Goal: Check status: Check status

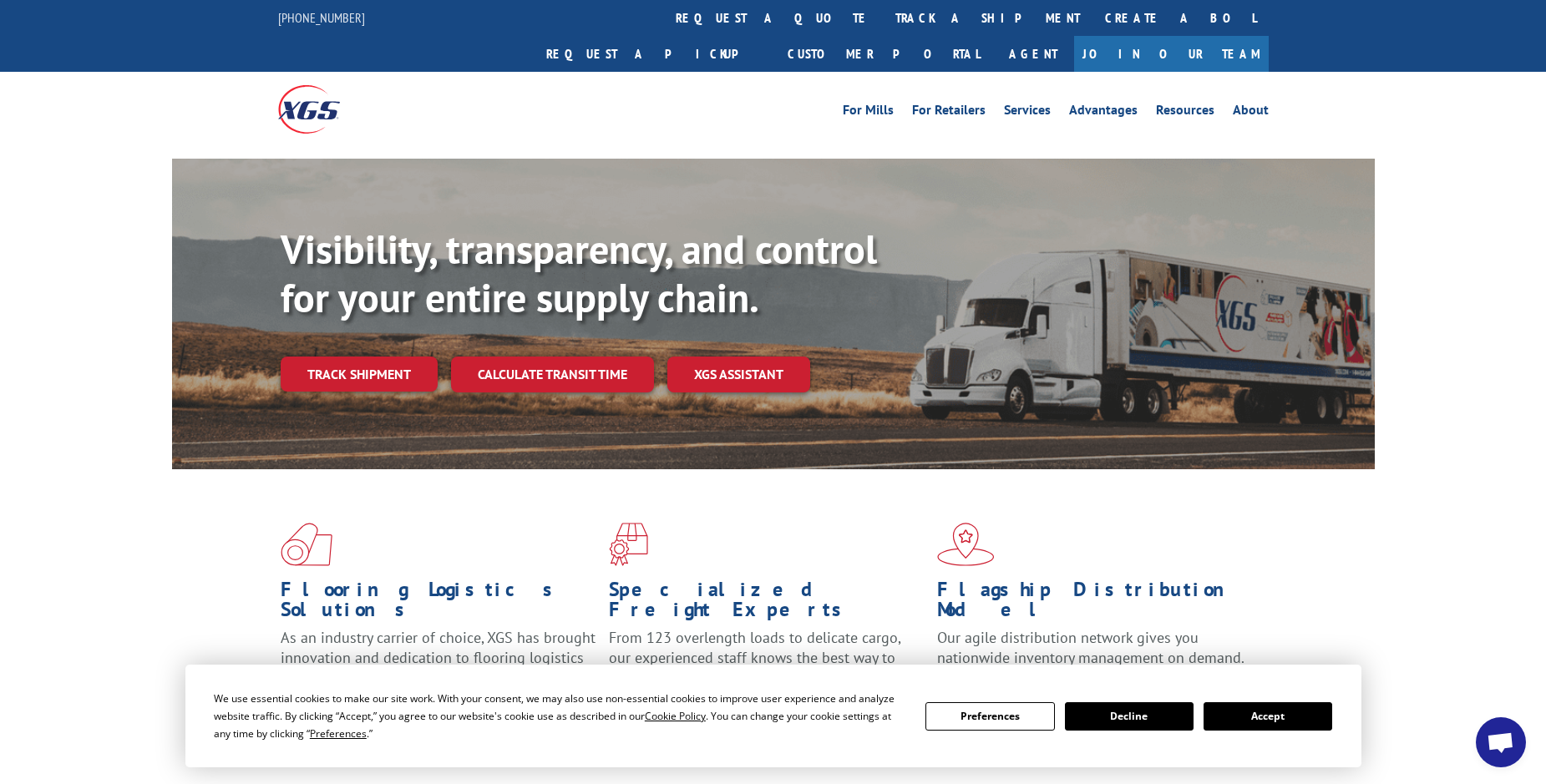
click at [1291, 724] on button "Accept" at bounding box center [1267, 716] width 129 height 28
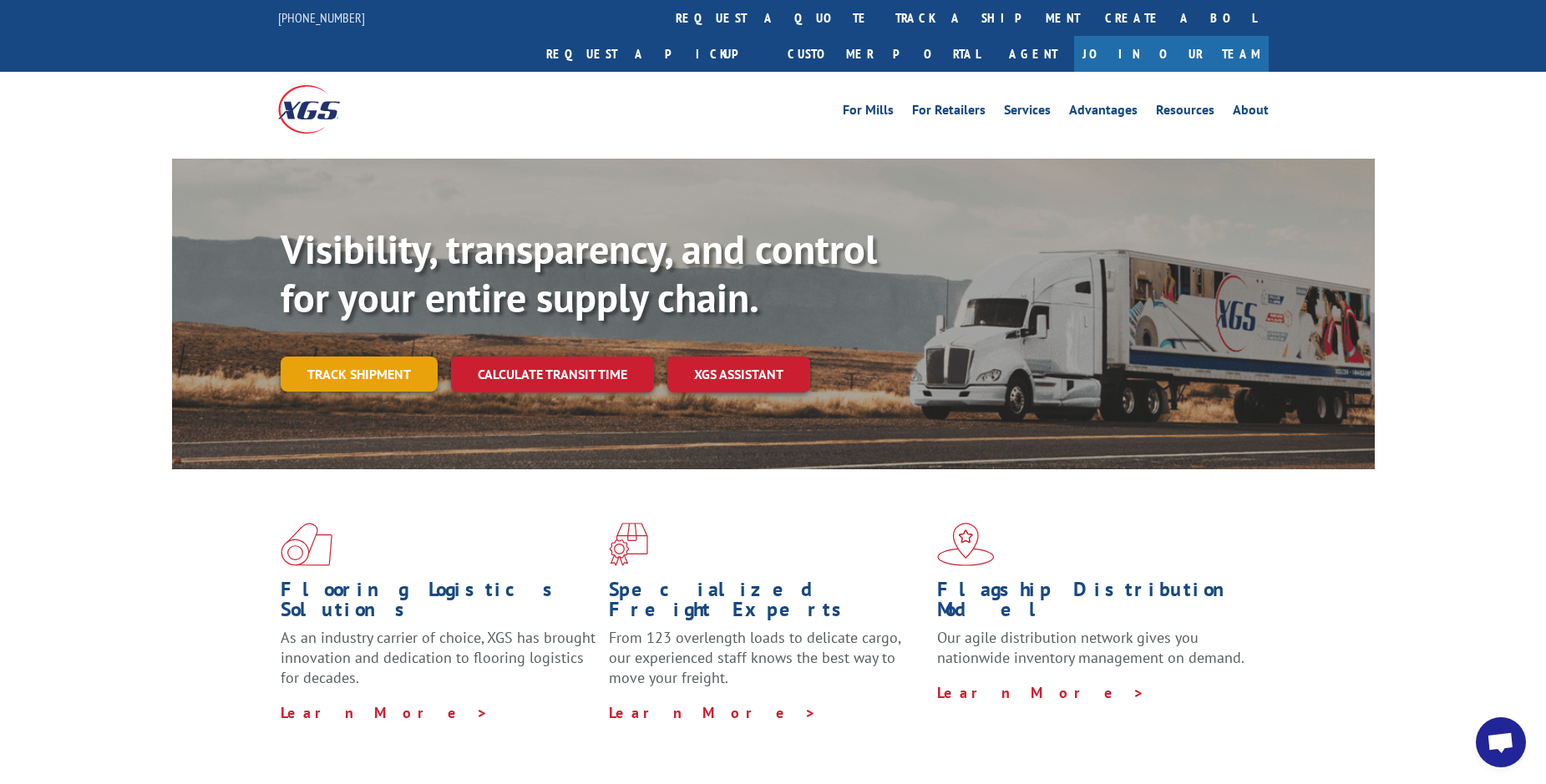
click at [347, 356] on link "Track shipment" at bounding box center [359, 373] width 157 height 35
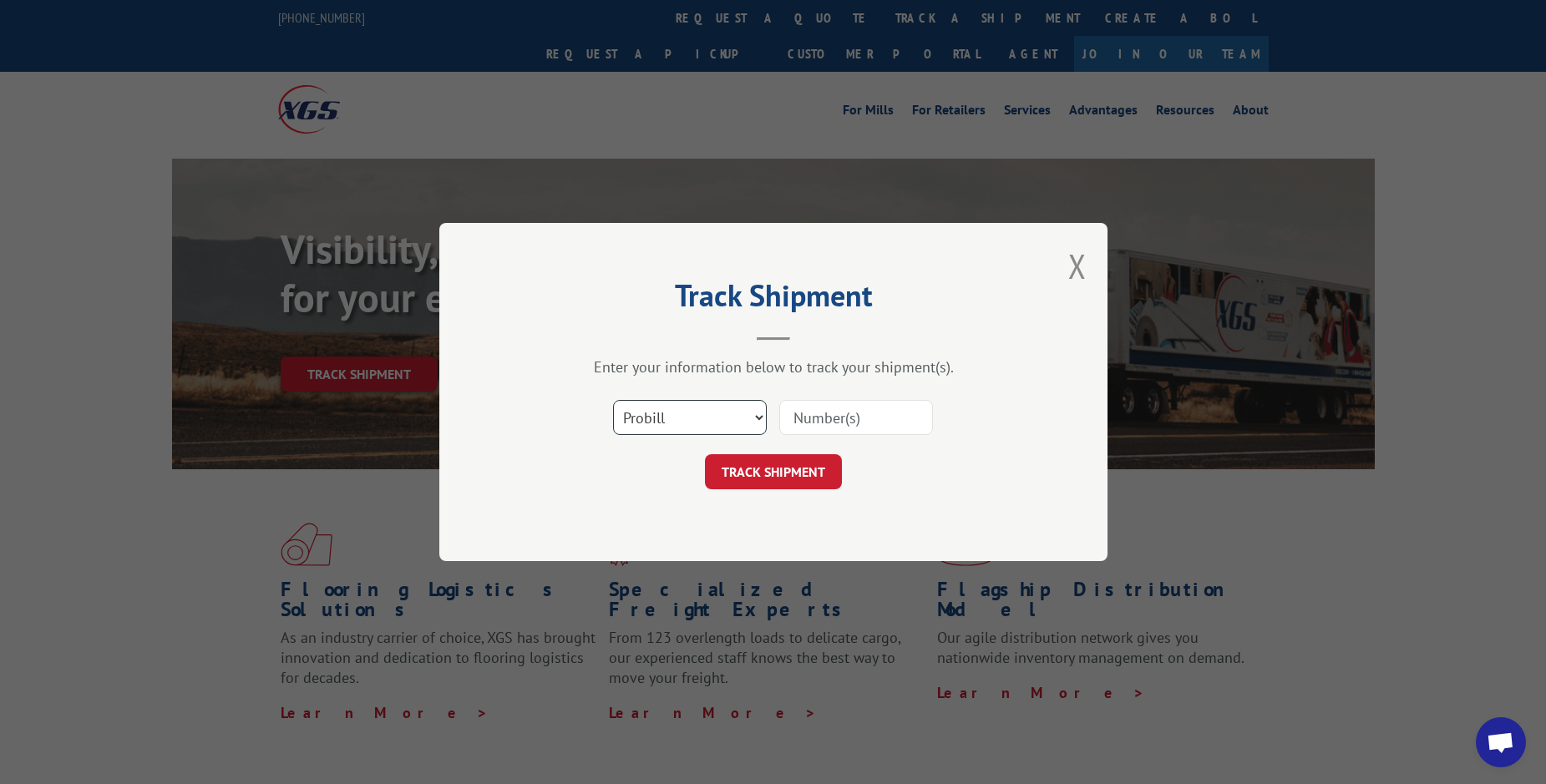
click at [649, 424] on select "Select category... Probill BOL PO" at bounding box center [689, 417] width 153 height 35
select select
click at [613, 400] on select "Select category... Probill BOL PO" at bounding box center [689, 417] width 153 height 35
click at [816, 424] on input at bounding box center [856, 417] width 153 height 35
drag, startPoint x: 872, startPoint y: 415, endPoint x: 742, endPoint y: 409, distance: 130.1
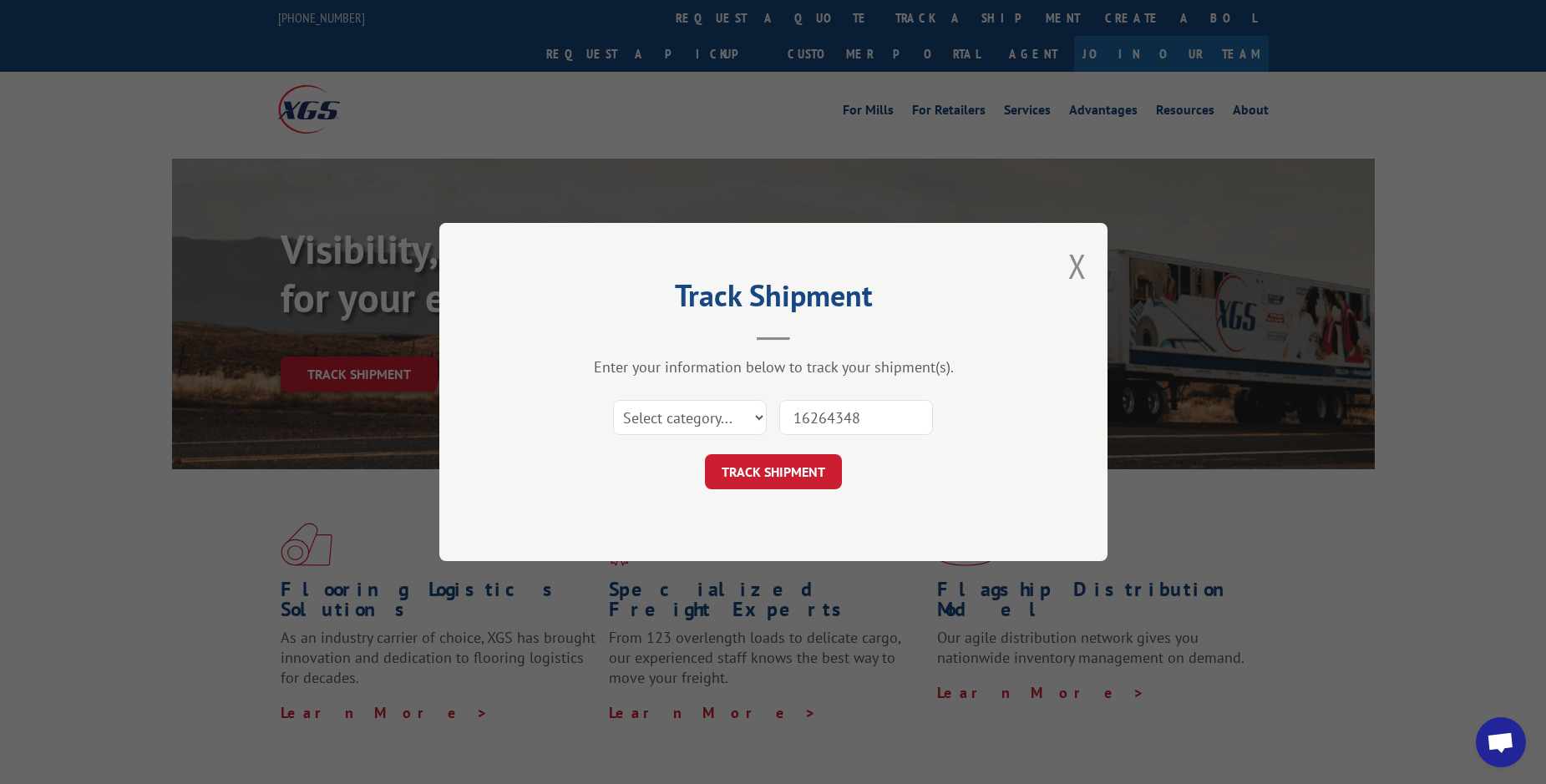
click at [742, 409] on div "Select category... Probill BOL PO 16264348" at bounding box center [773, 417] width 501 height 55
paste input "I634847"
type input "I634847"
click at [746, 474] on button "TRACK SHIPMENT" at bounding box center [773, 471] width 137 height 35
click at [747, 413] on select "Select category... Probill BOL PO" at bounding box center [689, 417] width 153 height 35
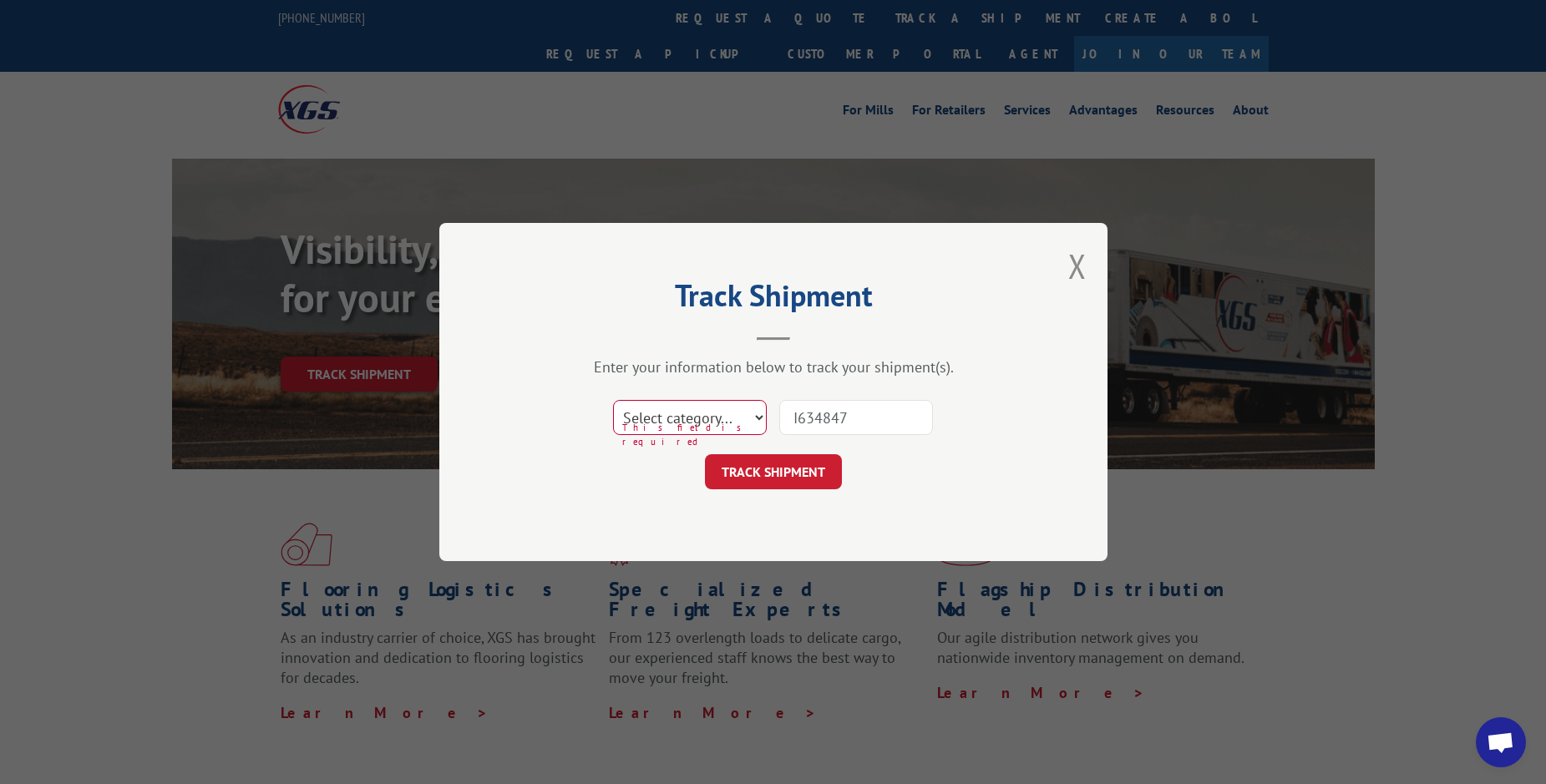
select select "probill"
click at [613, 400] on select "Select category... Probill BOL PO" at bounding box center [689, 417] width 153 height 35
click at [769, 476] on button "TRACK SHIPMENT" at bounding box center [773, 471] width 137 height 35
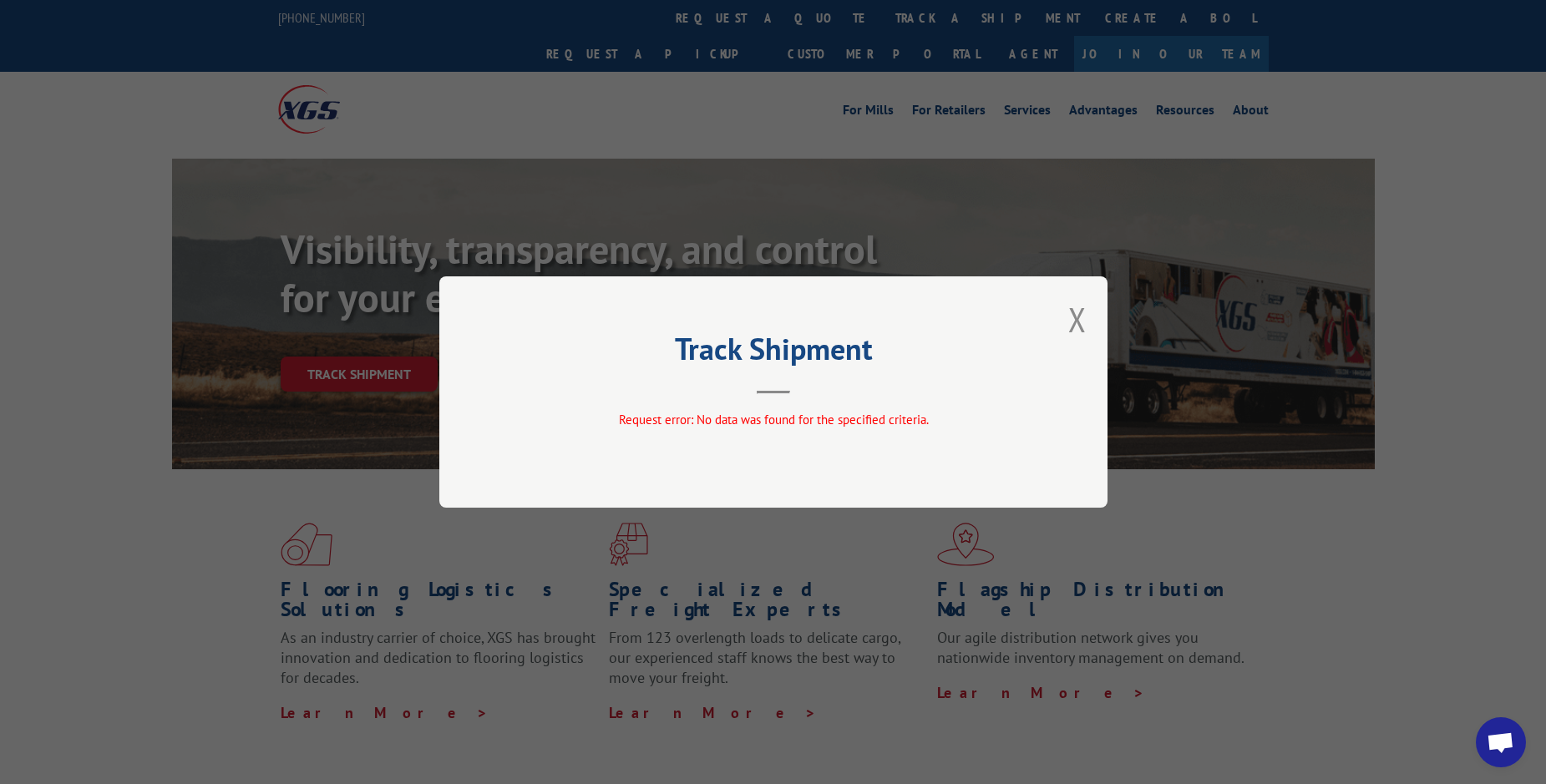
click at [773, 387] on header "Track Shipment" at bounding box center [773, 365] width 501 height 57
click at [1085, 317] on button "Close modal" at bounding box center [1078, 319] width 18 height 44
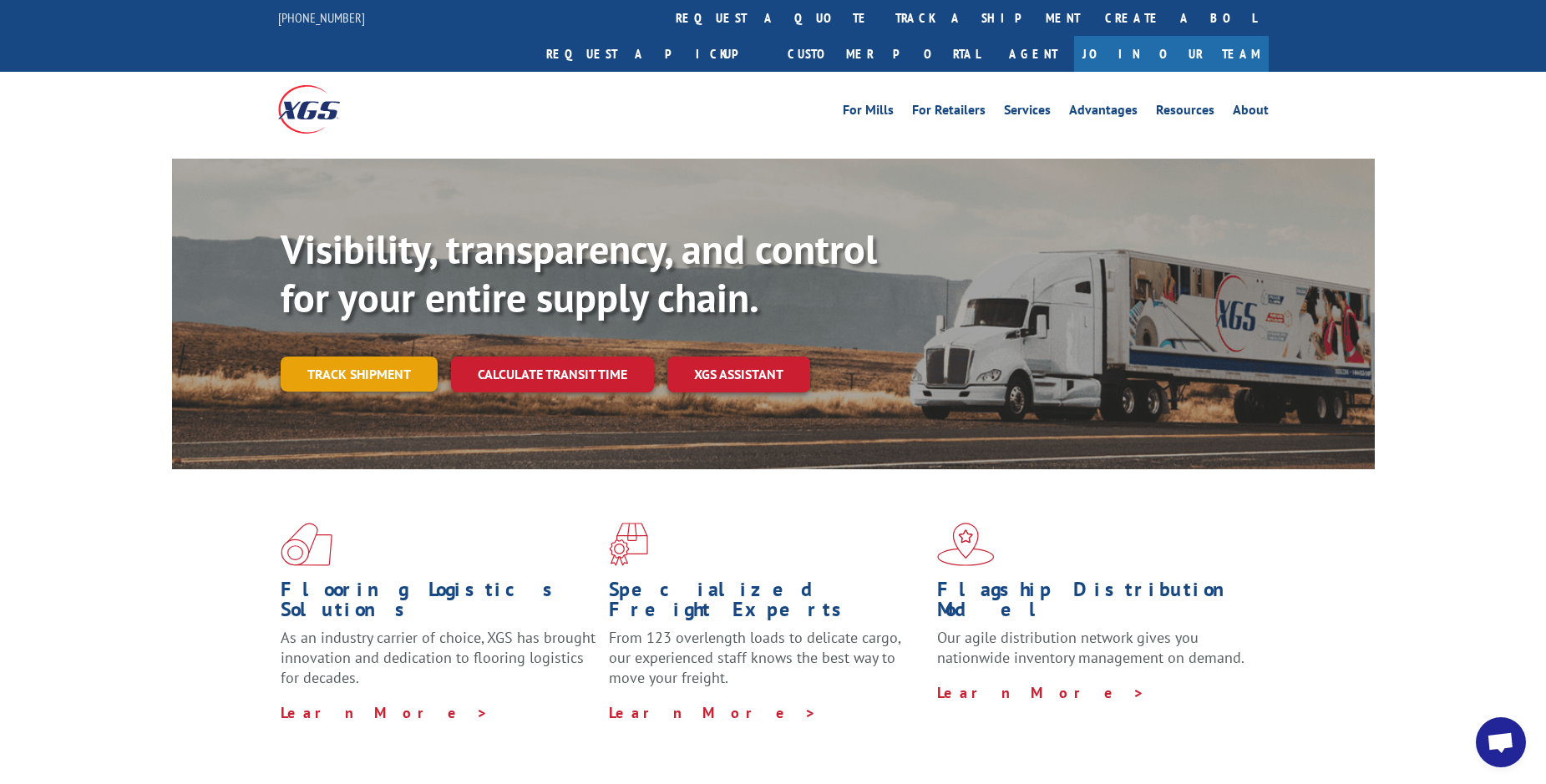
click at [374, 356] on link "Track shipment" at bounding box center [359, 373] width 157 height 35
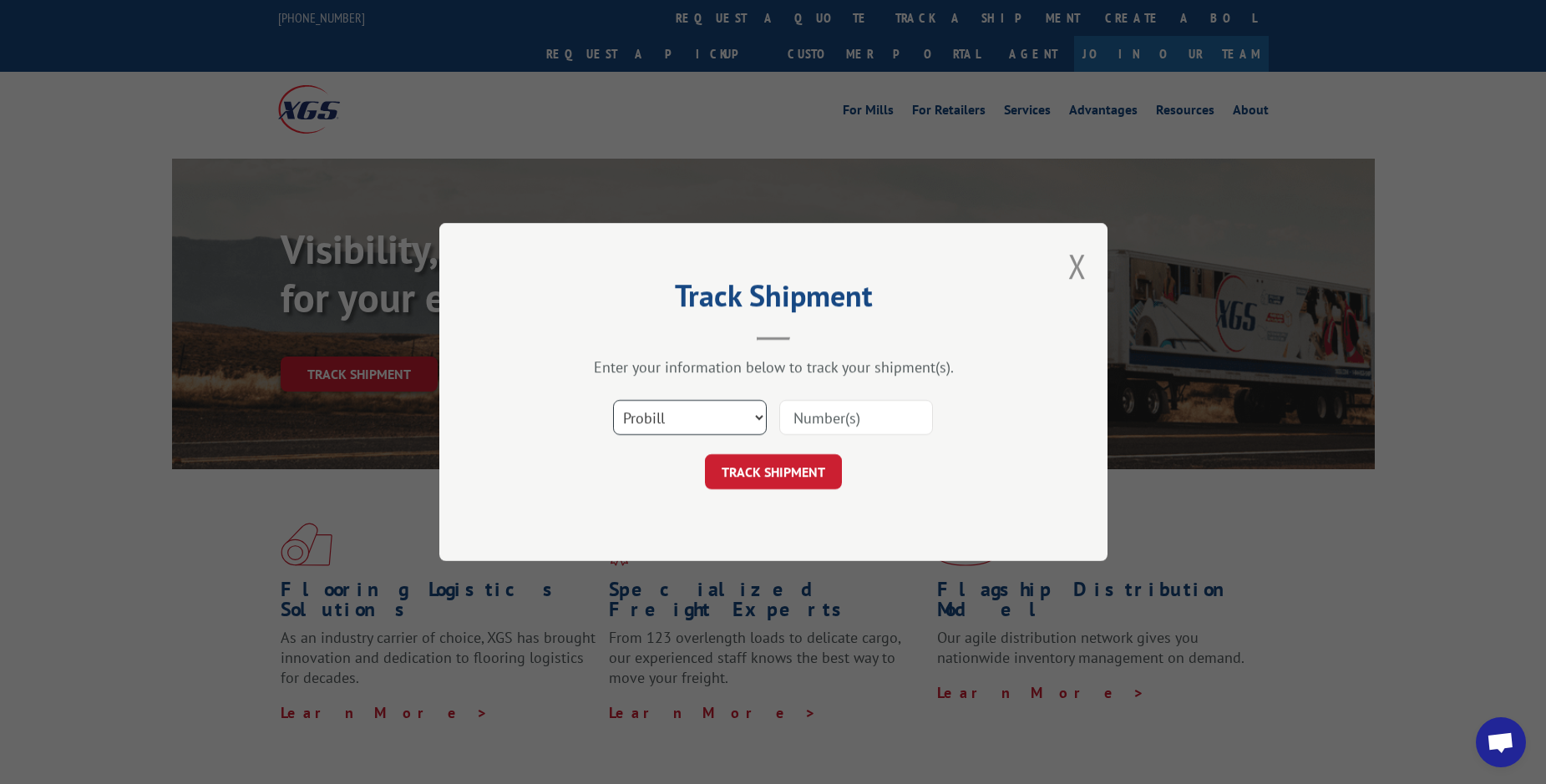
click at [699, 409] on select "Select category... Probill BOL PO" at bounding box center [689, 417] width 153 height 35
select select "bol"
click at [613, 400] on select "Select category... Probill BOL PO" at bounding box center [689, 417] width 153 height 35
click at [861, 427] on input at bounding box center [856, 417] width 153 height 35
paste input "I634847"
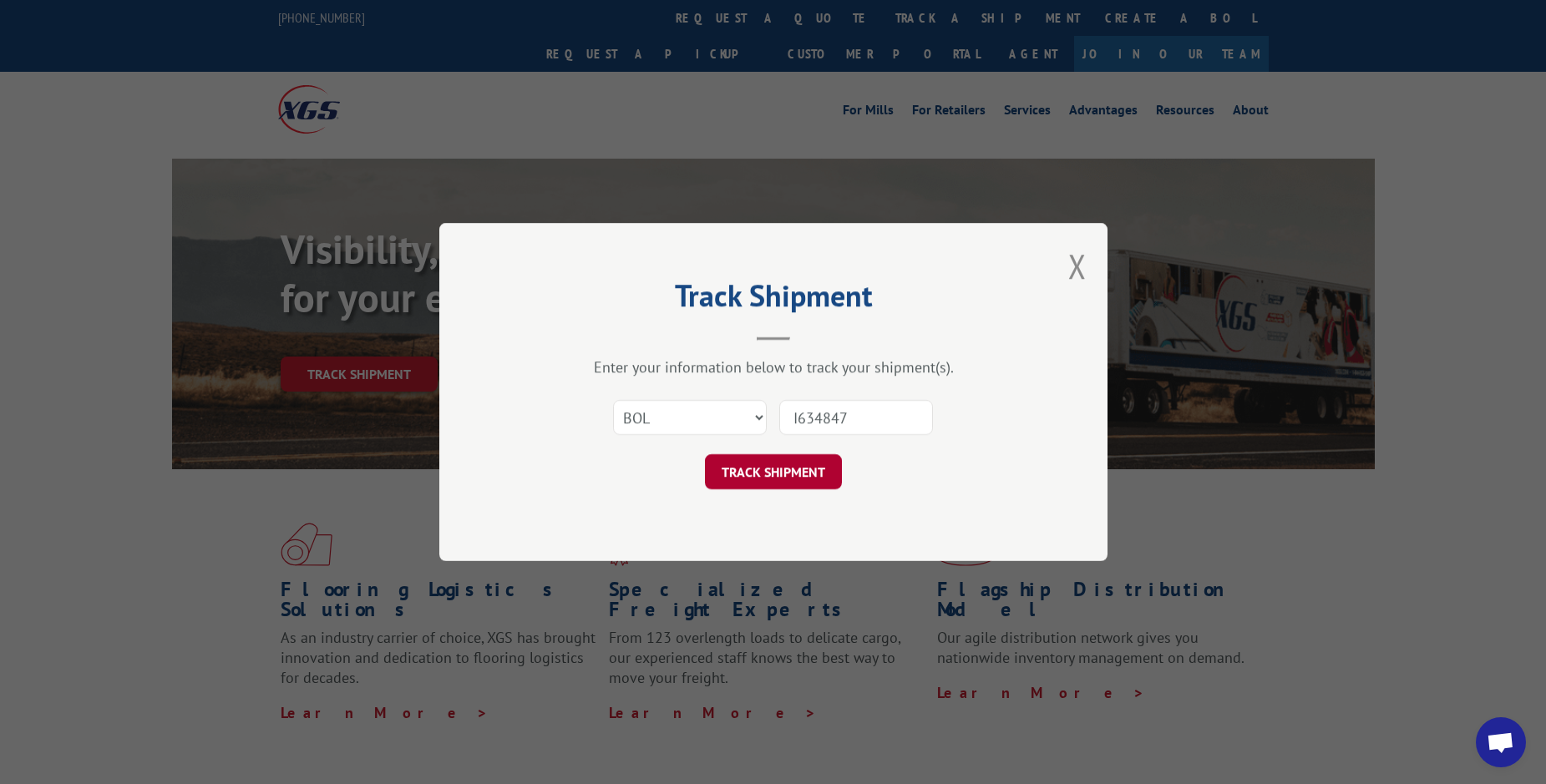
type input "I634847"
click at [755, 465] on button "TRACK SHIPMENT" at bounding box center [773, 471] width 137 height 35
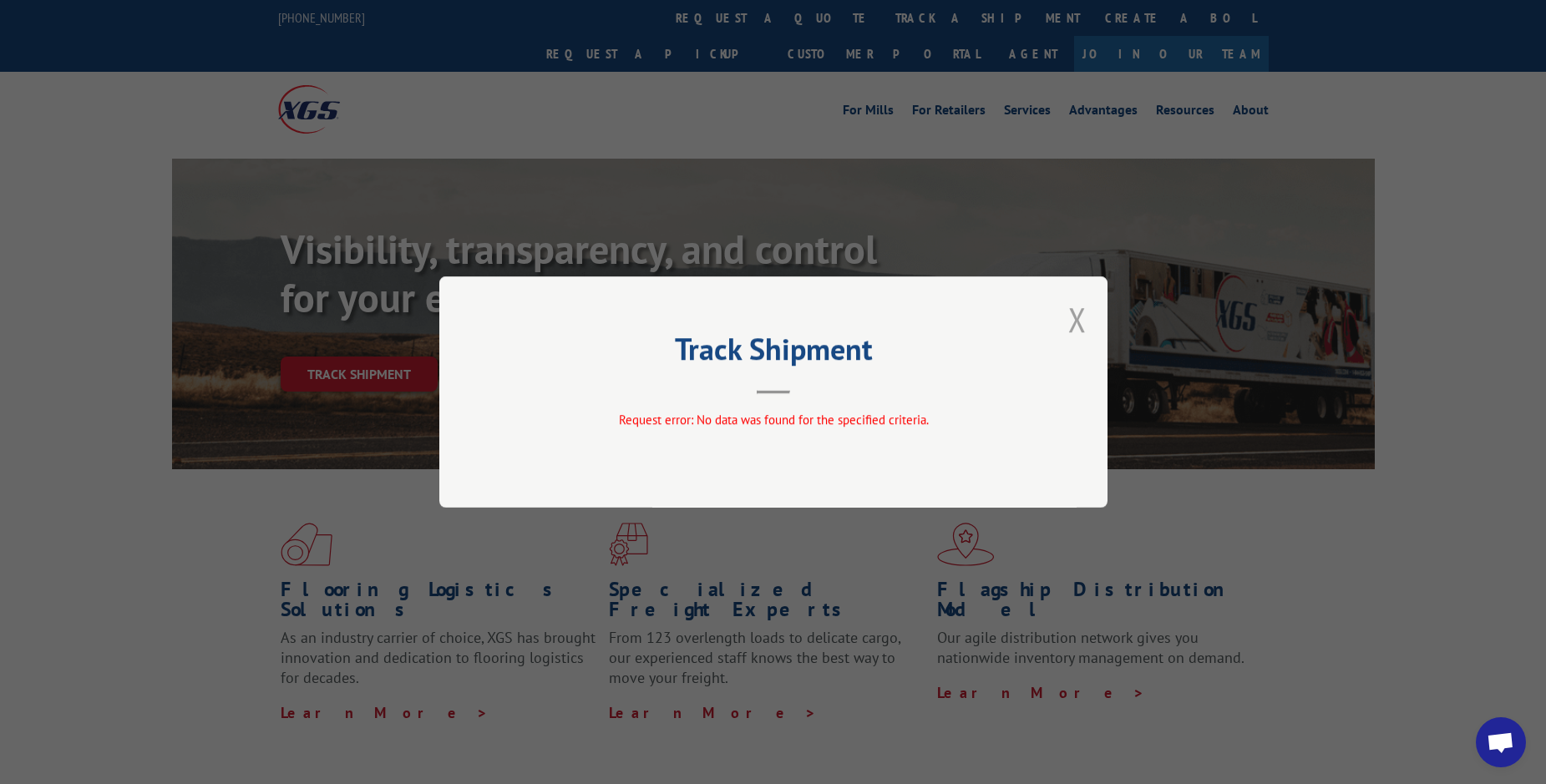
click at [1073, 319] on button "Close modal" at bounding box center [1078, 319] width 18 height 44
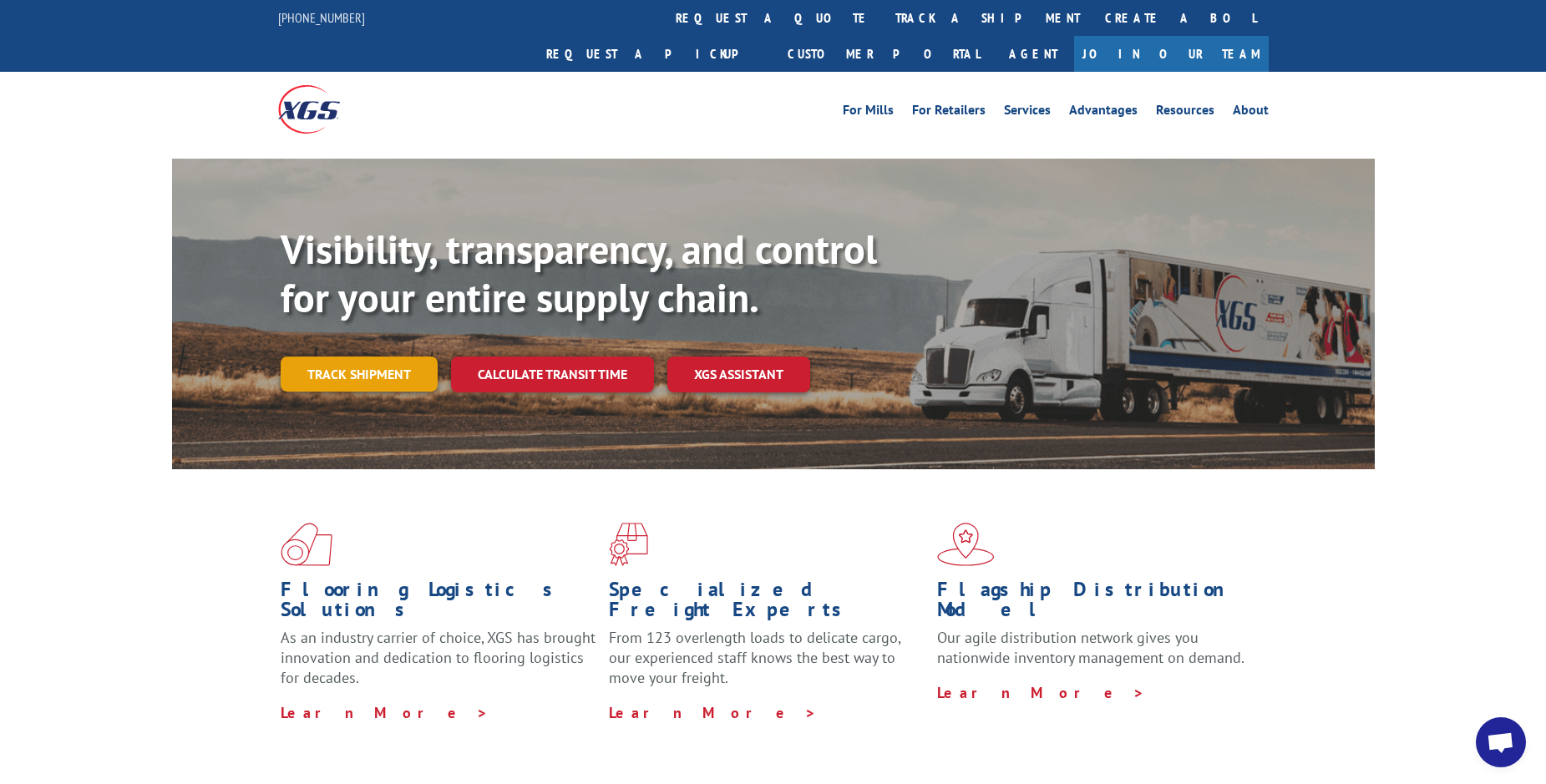
click at [365, 356] on link "Track shipment" at bounding box center [359, 373] width 157 height 35
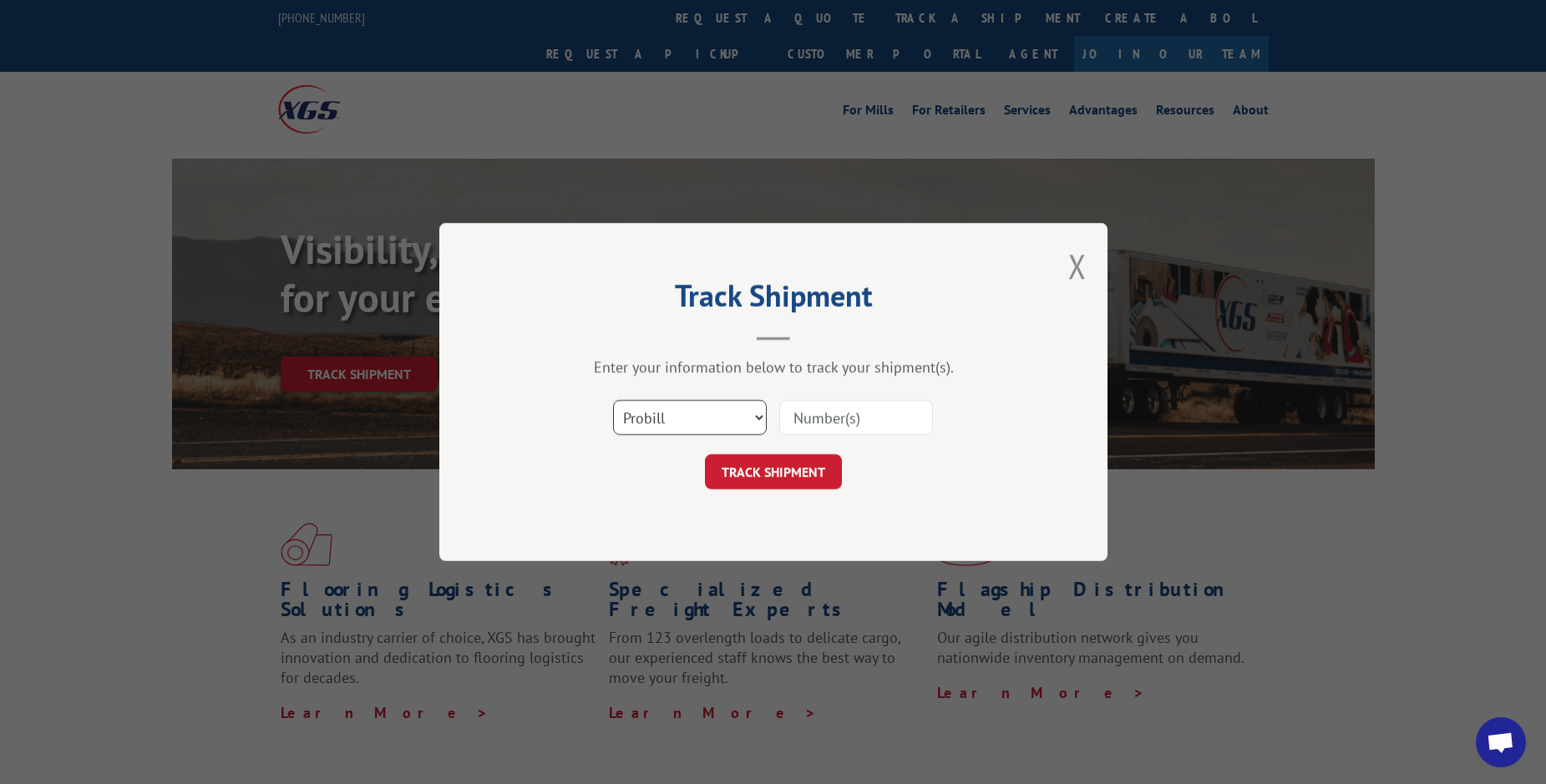
click at [694, 424] on select "Select category... Probill BOL PO" at bounding box center [689, 417] width 153 height 35
select select "po"
click at [613, 400] on select "Select category... Probill BOL PO" at bounding box center [689, 417] width 153 height 35
click at [795, 416] on input at bounding box center [856, 417] width 153 height 35
paste input "I634847"
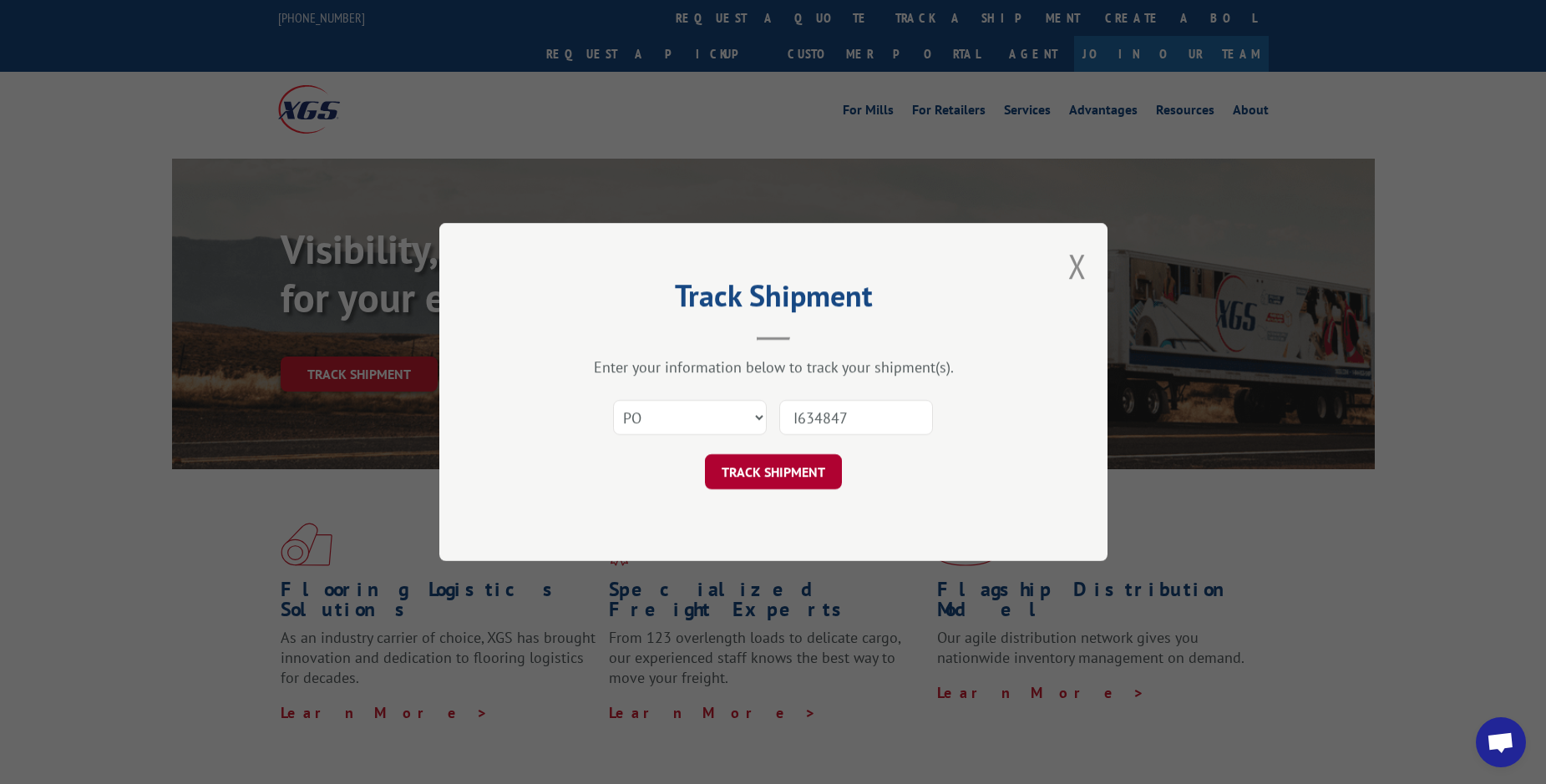
type input "I634847"
click at [764, 474] on button "TRACK SHIPMENT" at bounding box center [773, 471] width 137 height 35
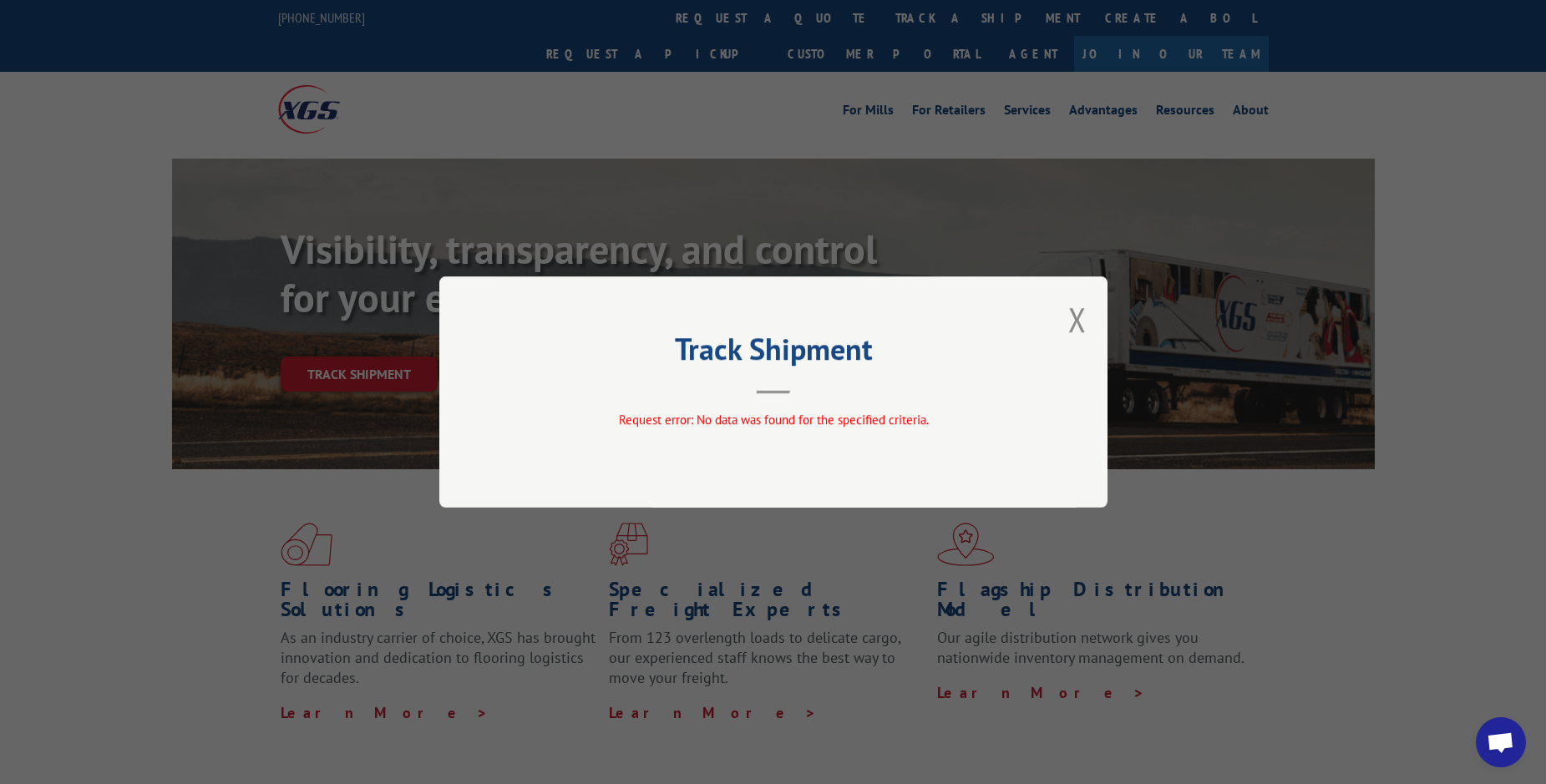
click at [1067, 314] on div "Track Shipment Request error: No data was found for the specified criteria." at bounding box center [773, 392] width 668 height 231
click at [1078, 323] on button "Close modal" at bounding box center [1078, 319] width 18 height 44
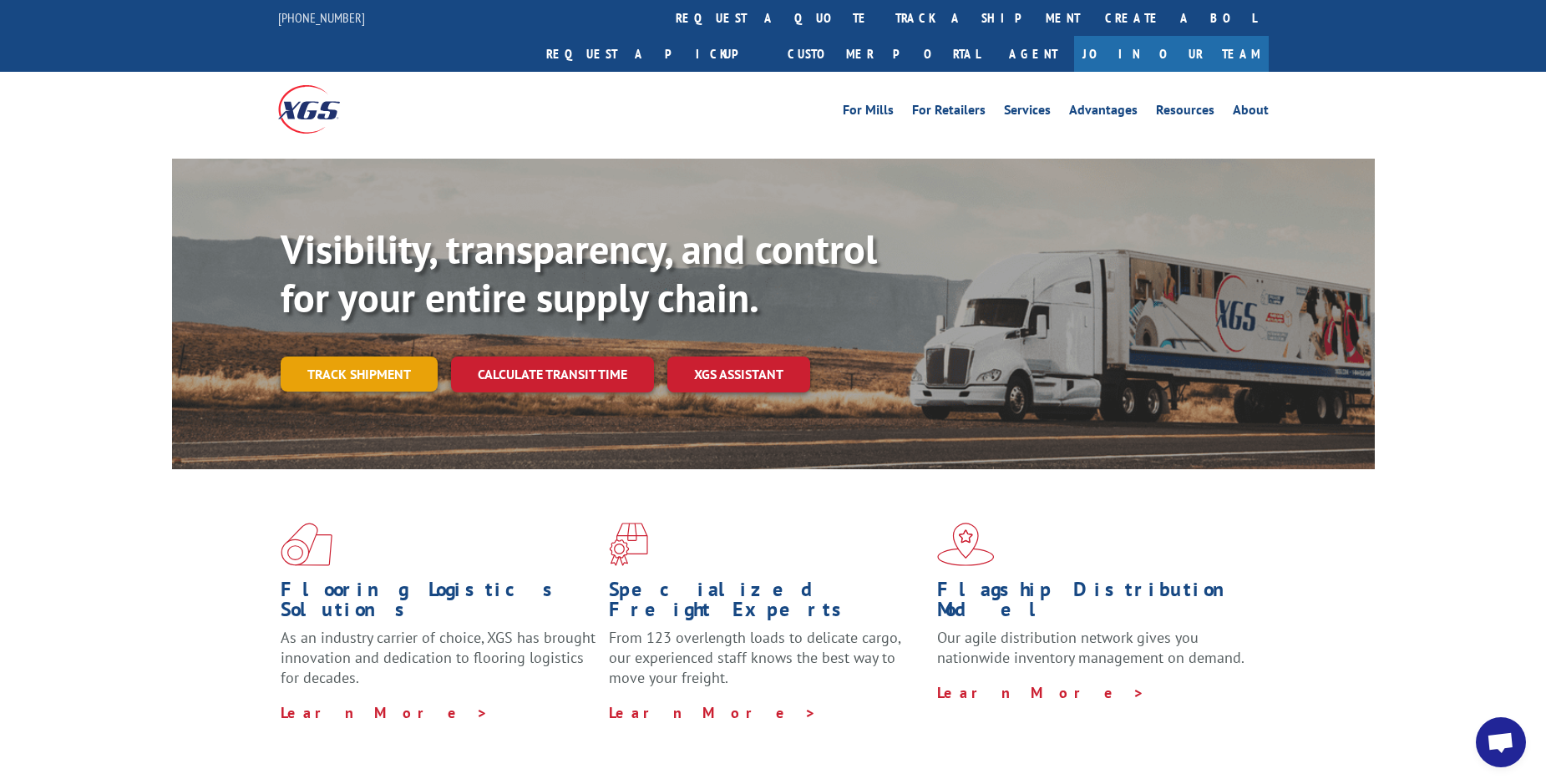
click at [376, 356] on link "Track shipment" at bounding box center [359, 373] width 157 height 35
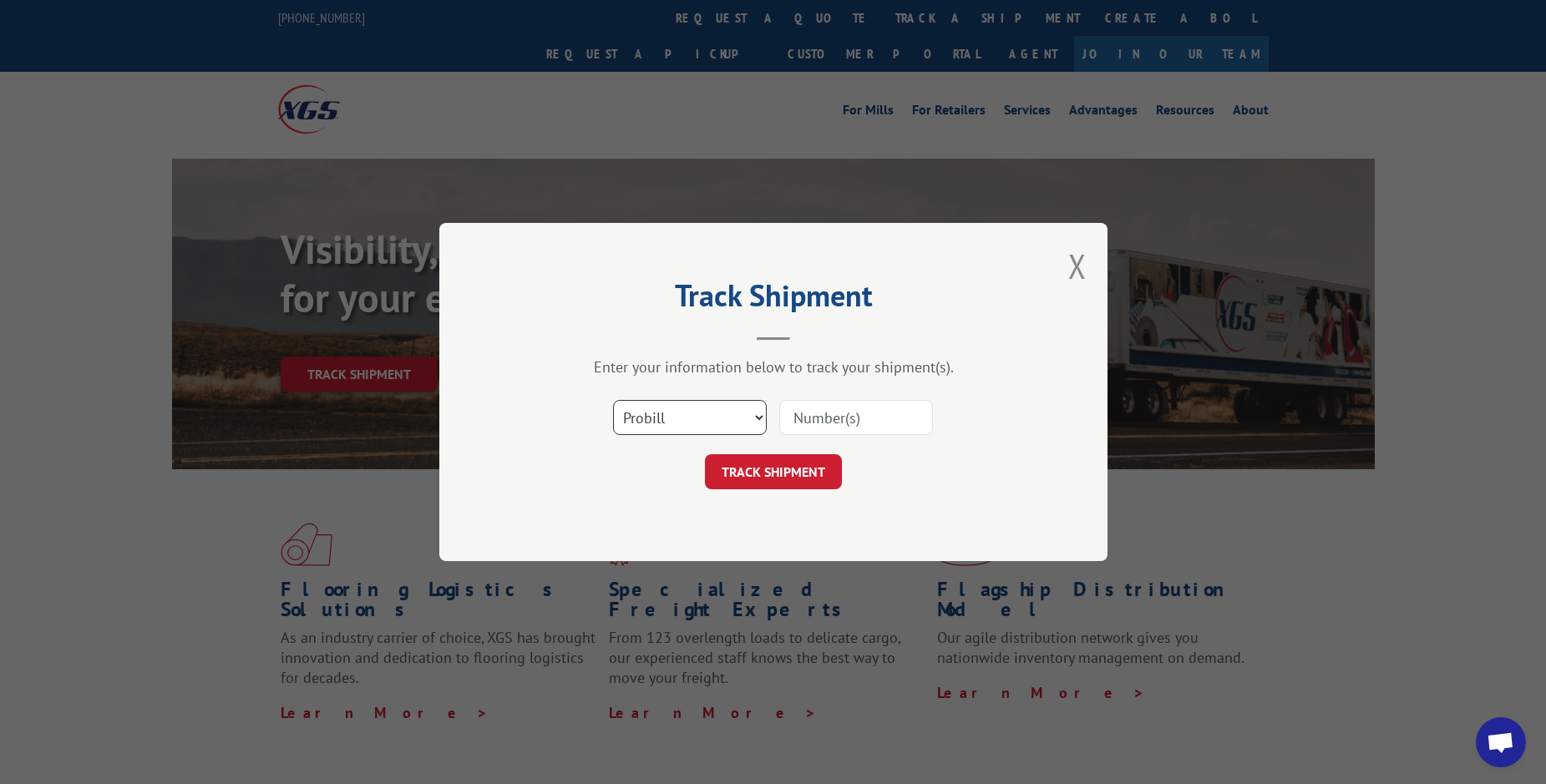
click at [697, 413] on select "Select category... Probill BOL PO" at bounding box center [689, 417] width 153 height 35
select select "po"
click at [613, 400] on select "Select category... Probill BOL PO" at bounding box center [689, 417] width 153 height 35
click at [826, 423] on input at bounding box center [856, 417] width 153 height 35
type input "SI634847"
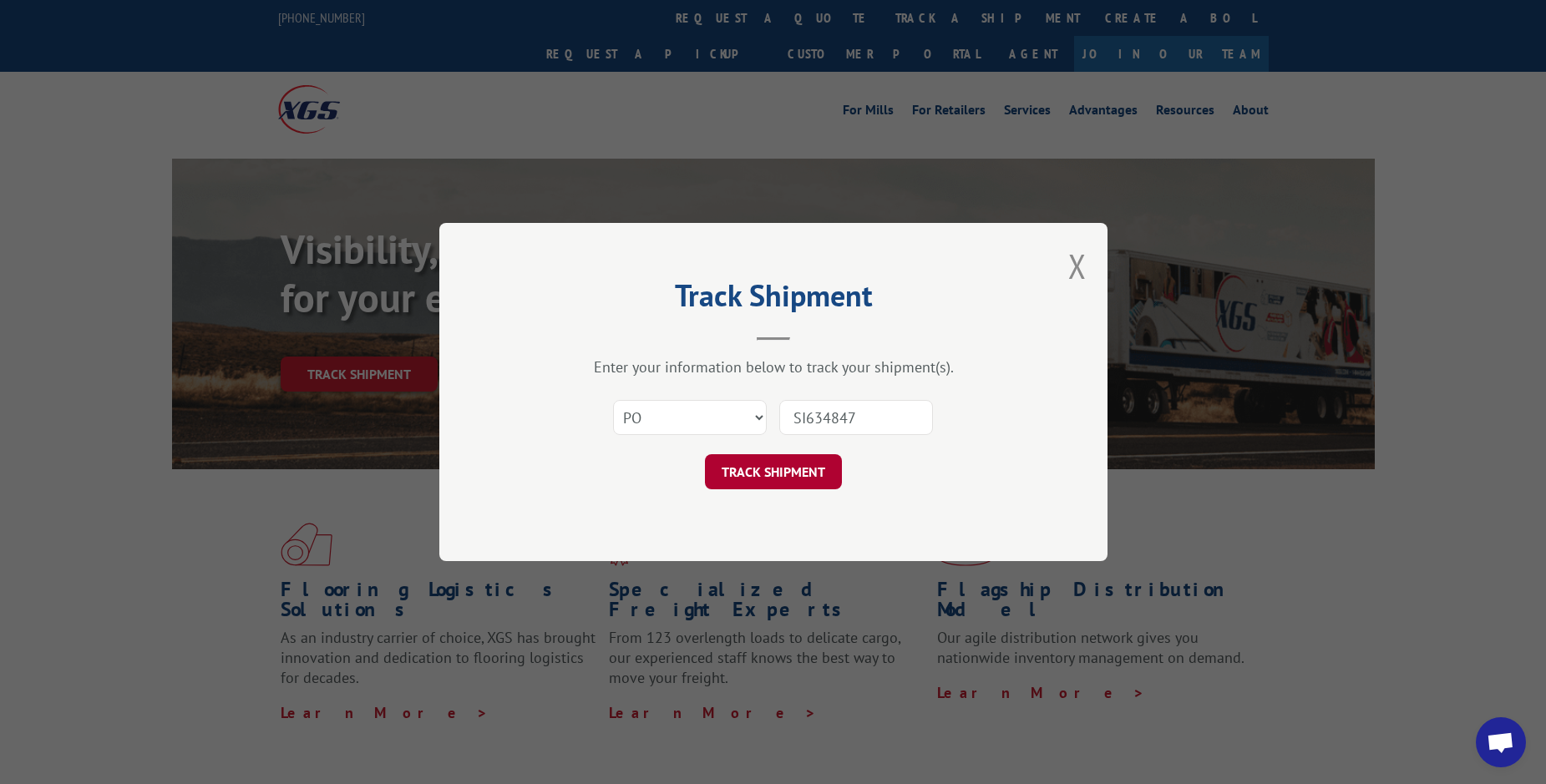
click at [776, 463] on button "TRACK SHIPMENT" at bounding box center [773, 471] width 137 height 35
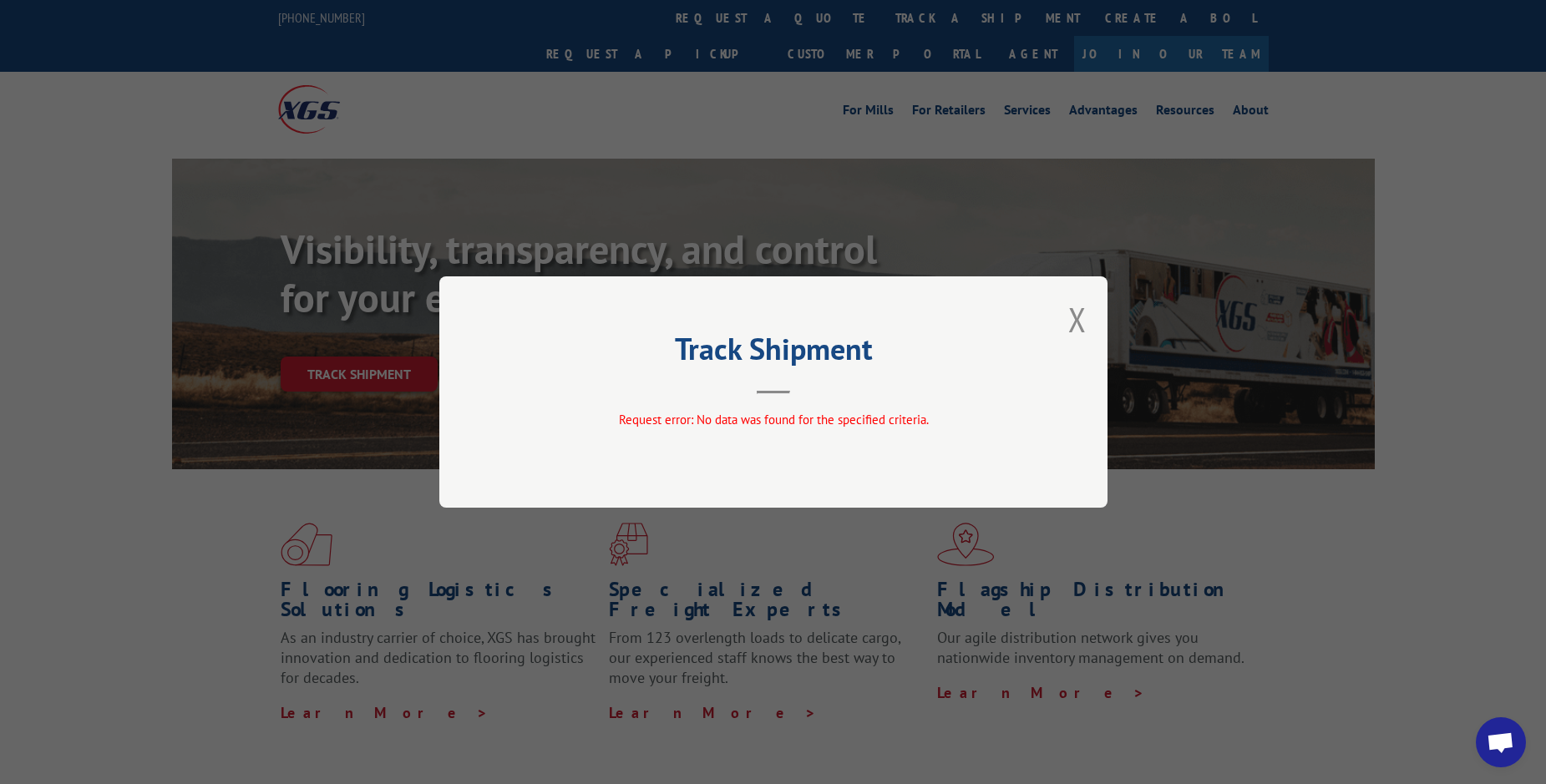
click at [1089, 310] on div "Track Shipment Request error: No data was found for the specified criteria." at bounding box center [773, 392] width 668 height 231
click at [1077, 325] on button "Close modal" at bounding box center [1078, 319] width 18 height 44
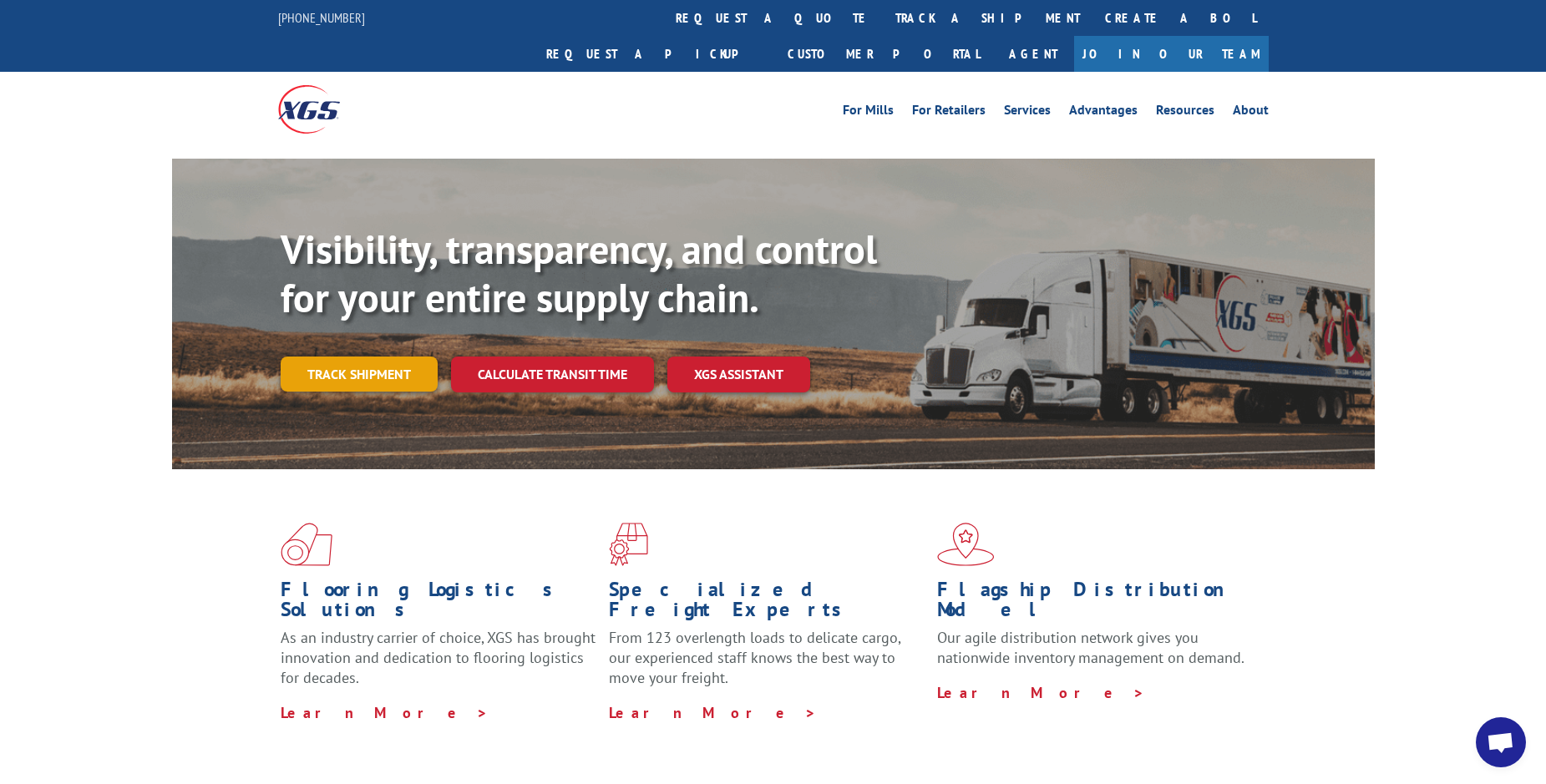
click at [360, 356] on link "Track shipment" at bounding box center [359, 373] width 157 height 35
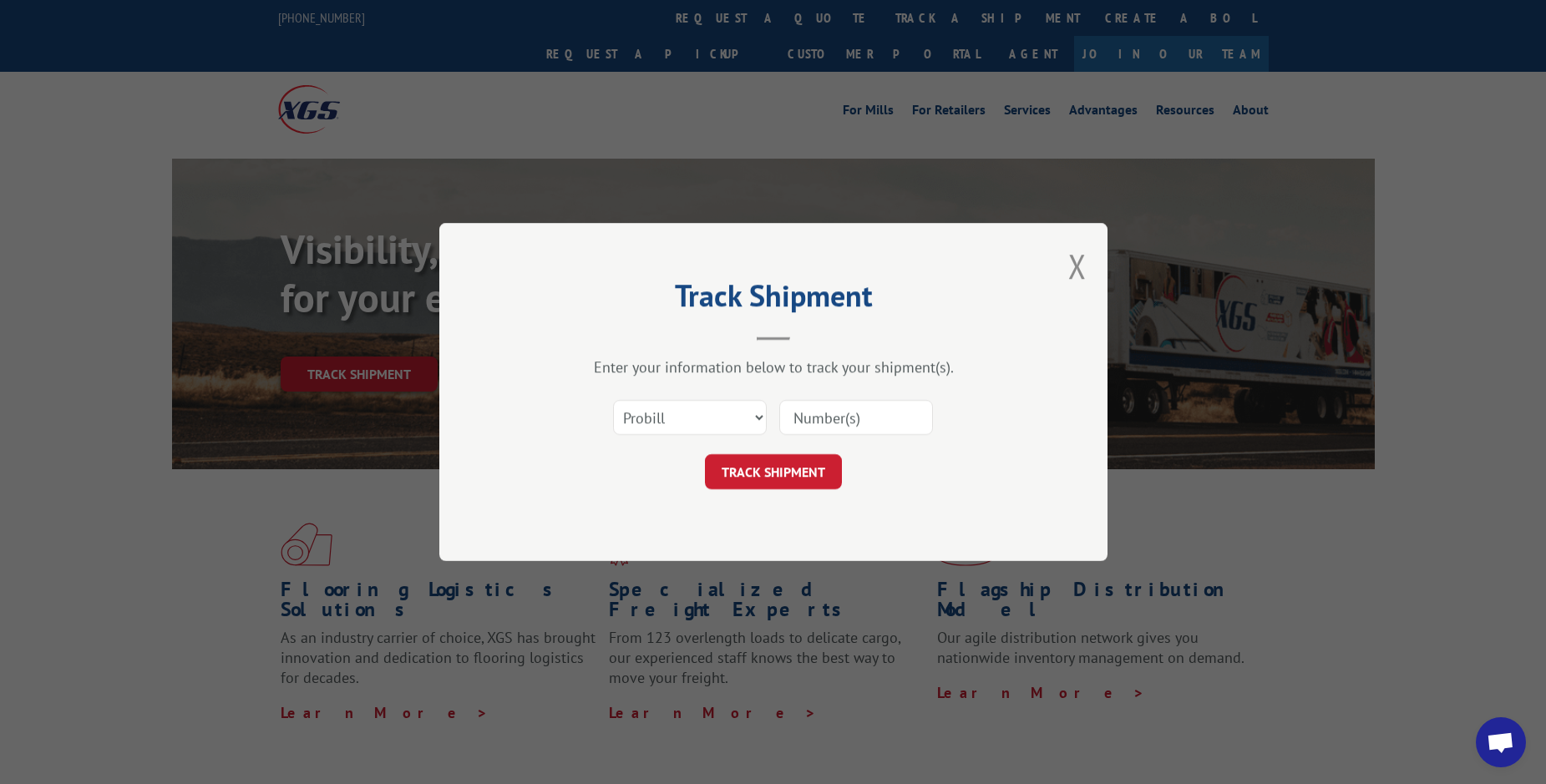
click at [867, 416] on input at bounding box center [856, 417] width 153 height 35
paste input "17634980"
type input "17634980"
click at [772, 468] on button "TRACK SHIPMENT" at bounding box center [773, 471] width 137 height 35
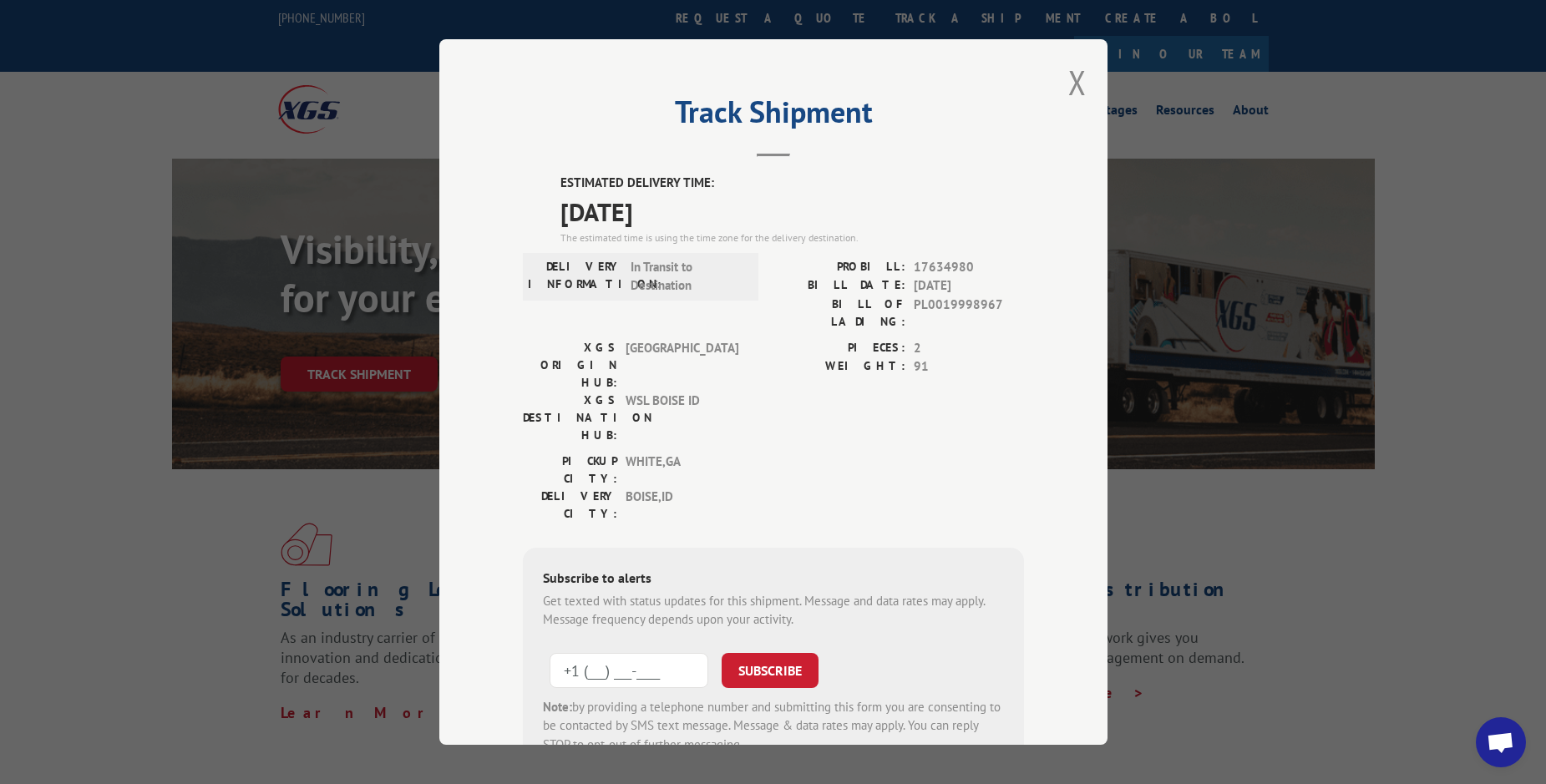
click at [600, 653] on input "+1 (___) ___-____" at bounding box center [629, 670] width 159 height 35
type input "[PHONE_NUMBER]"
click at [773, 653] on button "SUBSCRIBE" at bounding box center [770, 670] width 97 height 35
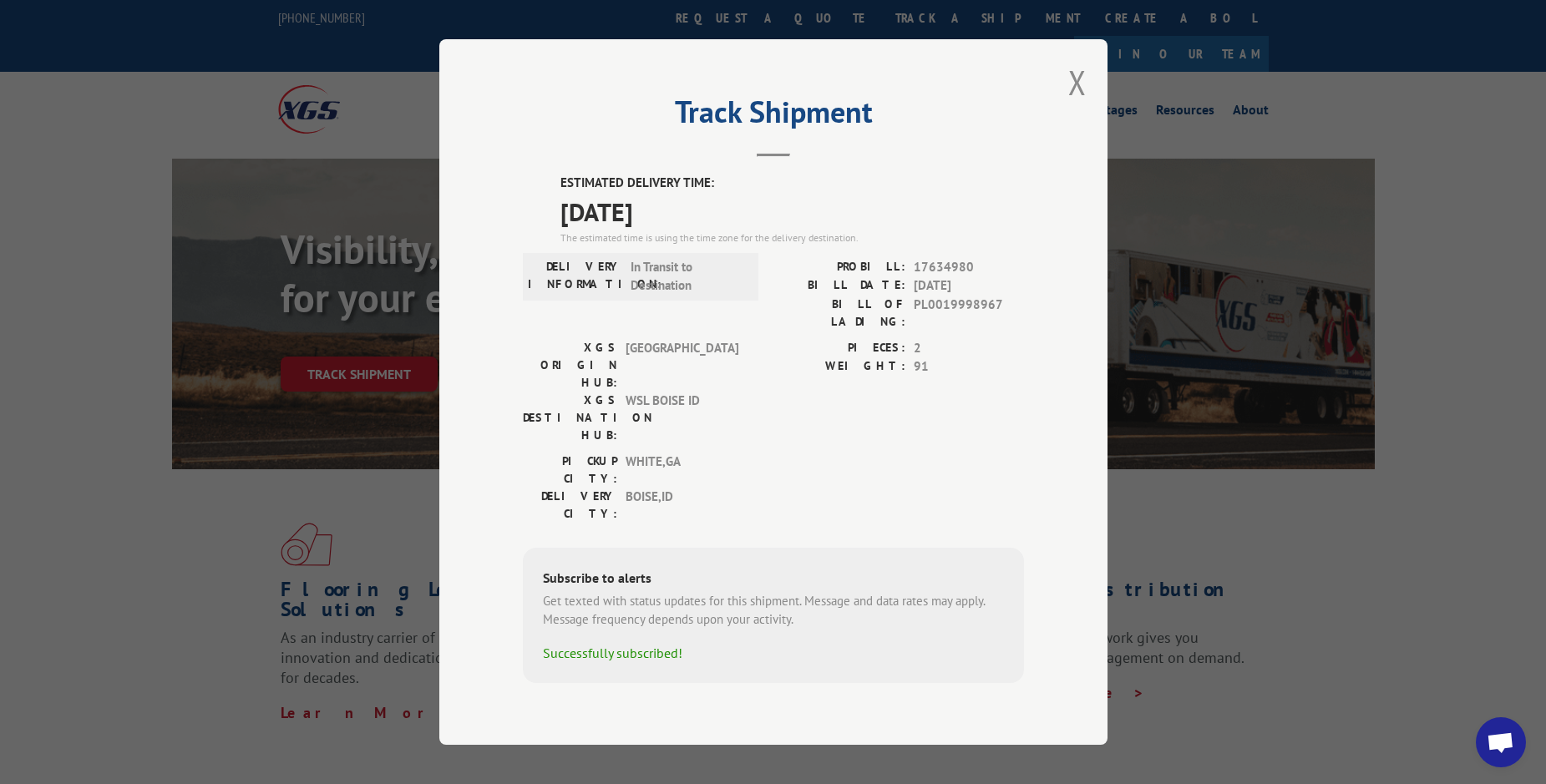
click at [1351, 80] on div "Track Shipment ESTIMATED DELIVERY TIME: [DATE] The estimated time is using the …" at bounding box center [773, 392] width 1546 height 784
click at [1078, 104] on button "Close modal" at bounding box center [1078, 82] width 18 height 44
